Goal: Information Seeking & Learning: Find specific fact

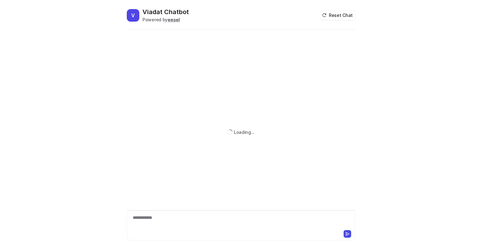
click at [203, 219] on div "**********" at bounding box center [240, 222] width 225 height 14
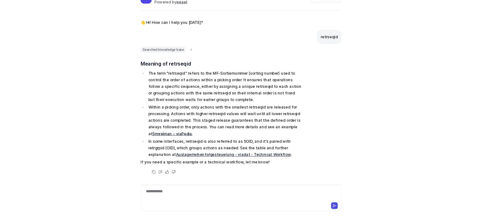
scroll to position [23, 0]
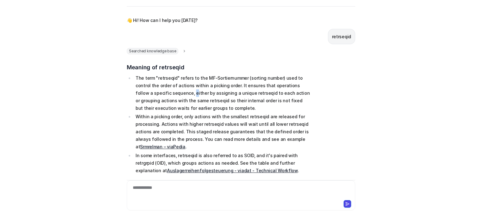
click at [157, 92] on p "The term "retrseqid" refers to the MF-Sortiernummer (sorting number) used to co…" at bounding box center [223, 93] width 175 height 38
click at [196, 106] on p "The term "retrseqid" refers to the MF-Sortiernummer (sorting number) used to co…" at bounding box center [223, 93] width 175 height 38
click at [169, 78] on p "The term "retrseqid" refers to the MF-Sortiernummer (sorting number) used to co…" at bounding box center [223, 93] width 175 height 38
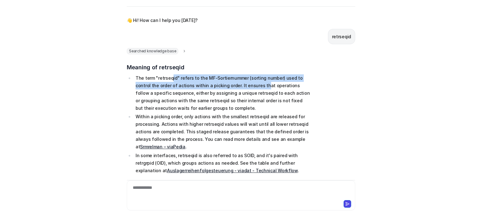
drag, startPoint x: 169, startPoint y: 78, endPoint x: 243, endPoint y: 89, distance: 74.8
click at [243, 89] on p "The term "retrseqid" refers to the MF-Sortiernummer (sorting number) used to co…" at bounding box center [223, 93] width 175 height 38
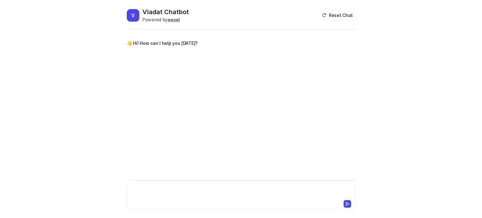
click at [146, 186] on div at bounding box center [240, 192] width 225 height 14
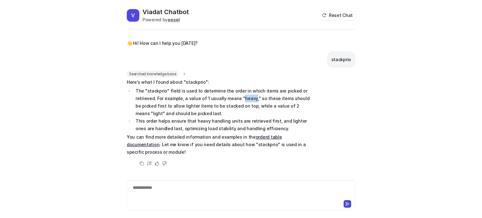
click at [248, 97] on li "The "stackprio" field is used to determine the order in which items are picked …" at bounding box center [222, 102] width 177 height 30
click at [232, 132] on span "Here’s what I found about "stackprio": The "stackprio" field is used to determi…" at bounding box center [219, 117] width 184 height 78
click at [344, 18] on button "Reset Chat" at bounding box center [337, 15] width 35 height 9
